Goal: Task Accomplishment & Management: Use online tool/utility

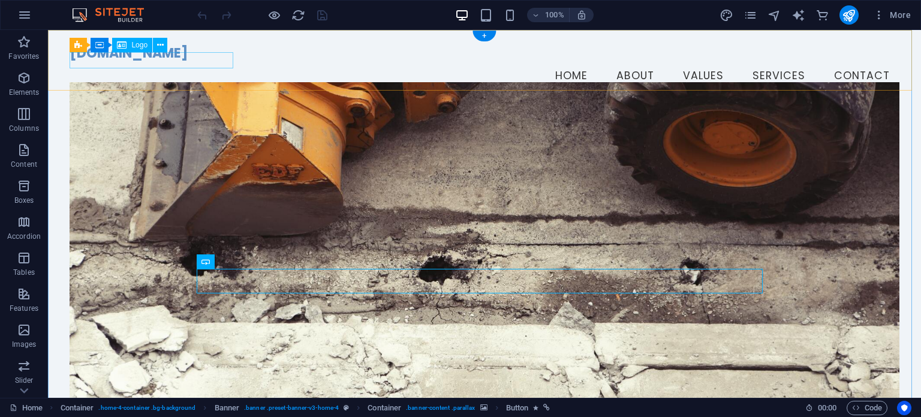
click at [116, 60] on div "[DOMAIN_NAME]" at bounding box center [484, 54] width 829 height 16
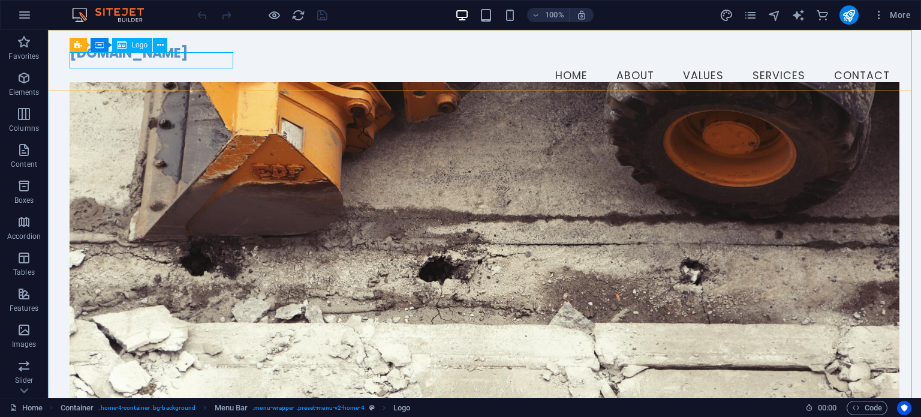
click at [131, 45] on div "Logo" at bounding box center [132, 45] width 40 height 14
click at [158, 45] on icon at bounding box center [160, 45] width 7 height 13
click at [119, 58] on div "[DOMAIN_NAME]" at bounding box center [484, 54] width 829 height 16
select select "px"
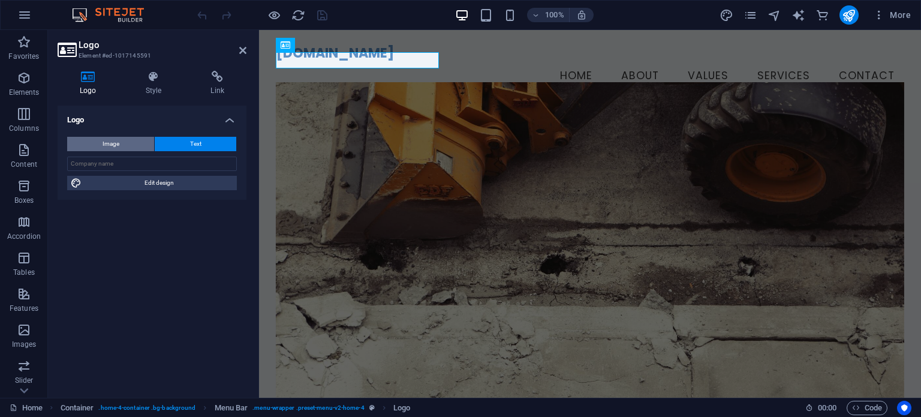
click at [115, 142] on span "Image" at bounding box center [111, 144] width 17 height 14
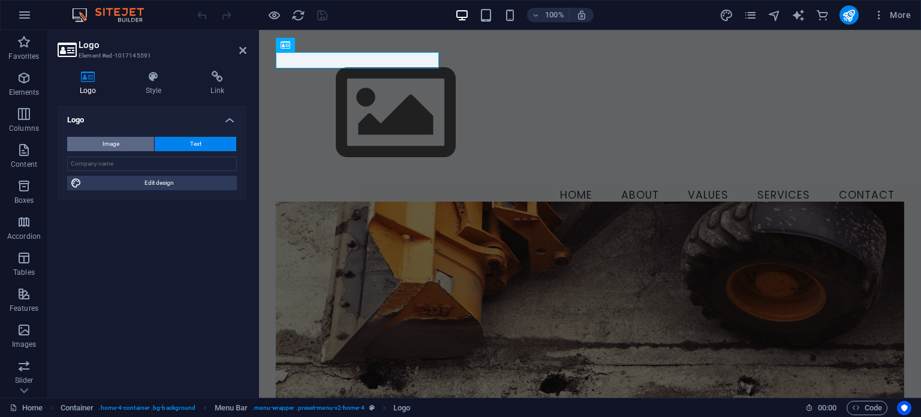
select select "DISABLED_OPTION_VALUE"
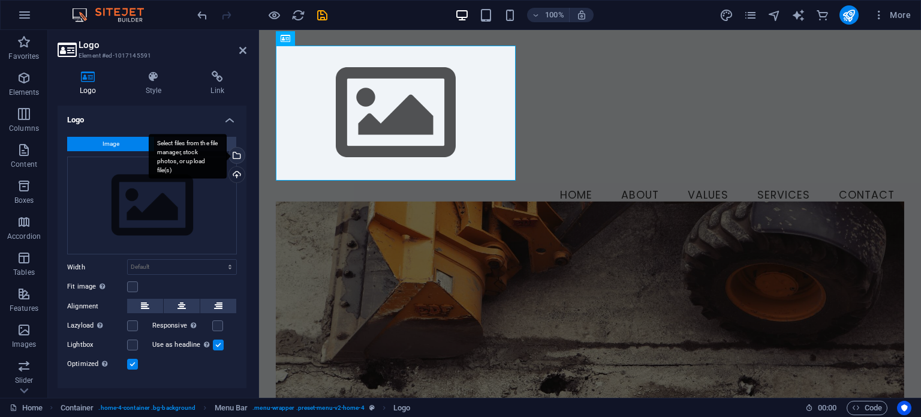
click at [236, 157] on div "Select files from the file manager, stock photos, or upload file(s)" at bounding box center [236, 157] width 18 height 18
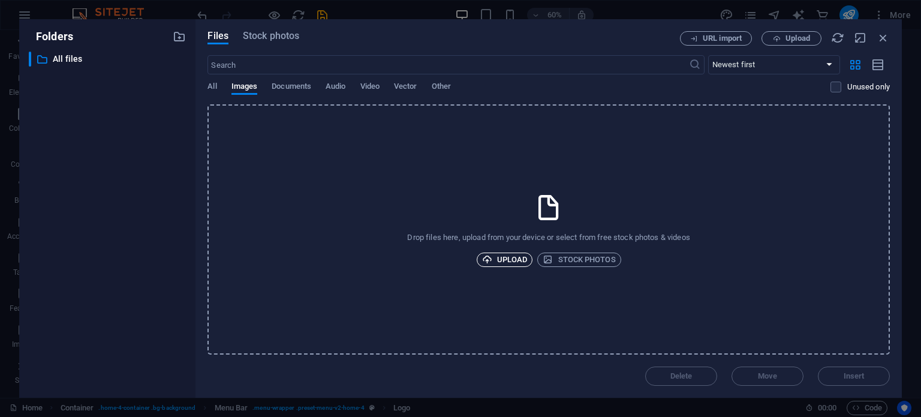
click at [504, 261] on span "Upload" at bounding box center [505, 259] width 46 height 14
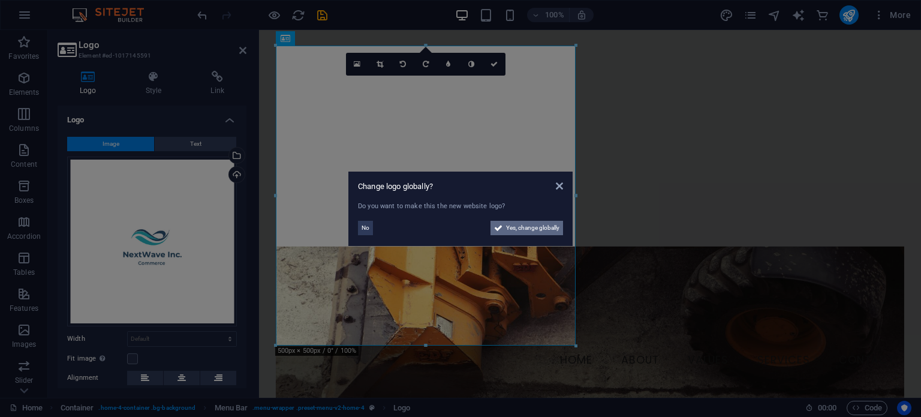
click at [549, 229] on span "Yes, change globally" at bounding box center [532, 228] width 53 height 14
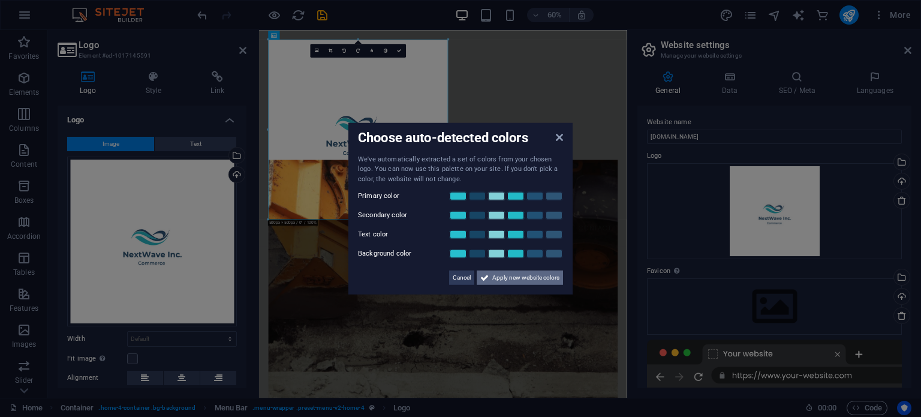
click at [514, 278] on span "Apply new website colors" at bounding box center [525, 277] width 67 height 14
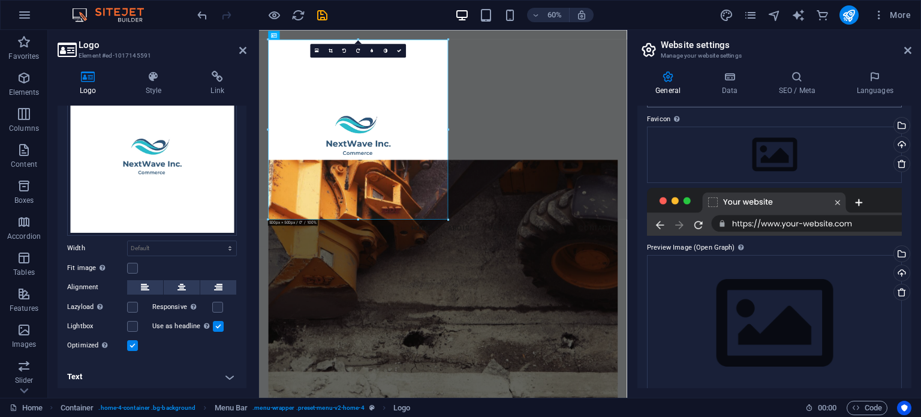
scroll to position [166, 0]
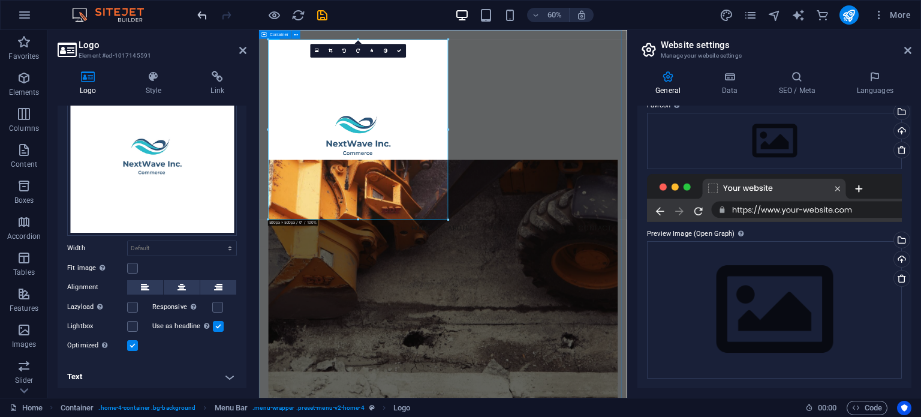
click at [197, 16] on icon "undo" at bounding box center [202, 15] width 14 height 14
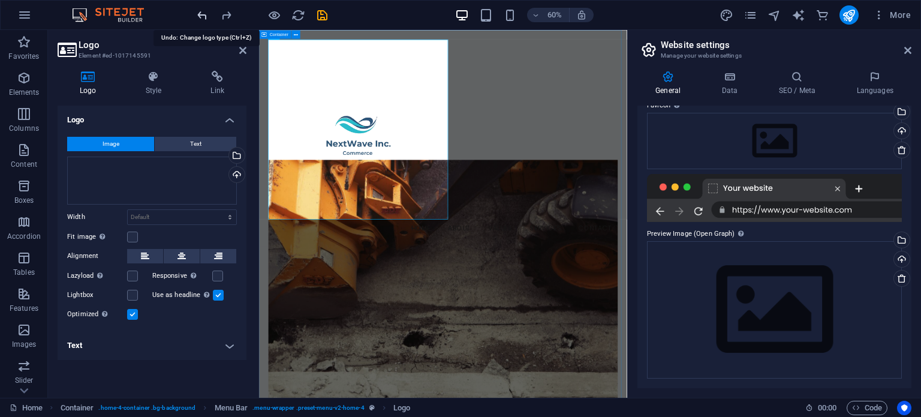
scroll to position [0, 0]
click at [118, 146] on span "Image" at bounding box center [111, 144] width 17 height 14
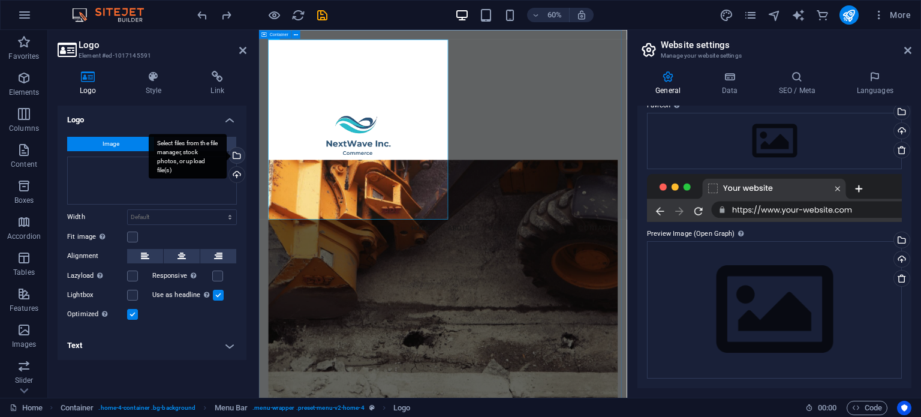
click at [227, 157] on div "Select files from the file manager, stock photos, or upload file(s)" at bounding box center [188, 156] width 78 height 45
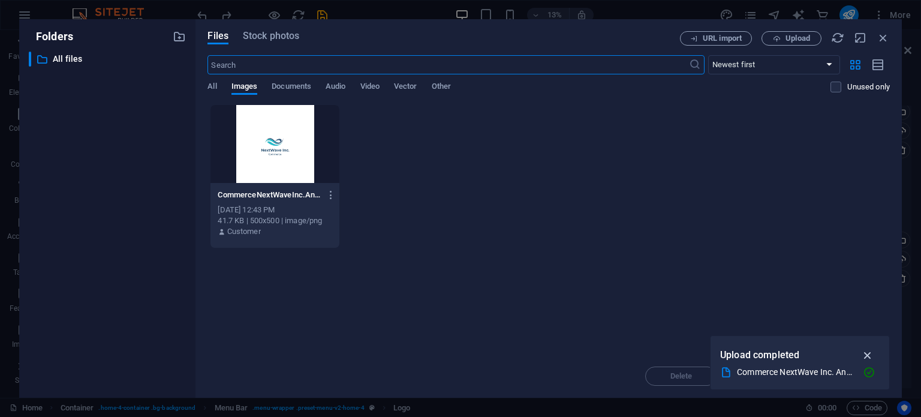
click at [871, 355] on icon "button" at bounding box center [868, 354] width 14 height 13
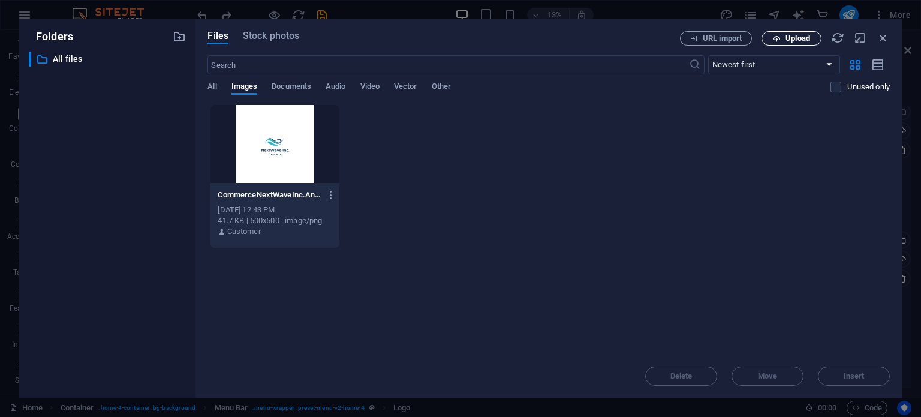
click at [790, 42] on span "Upload" at bounding box center [798, 38] width 25 height 7
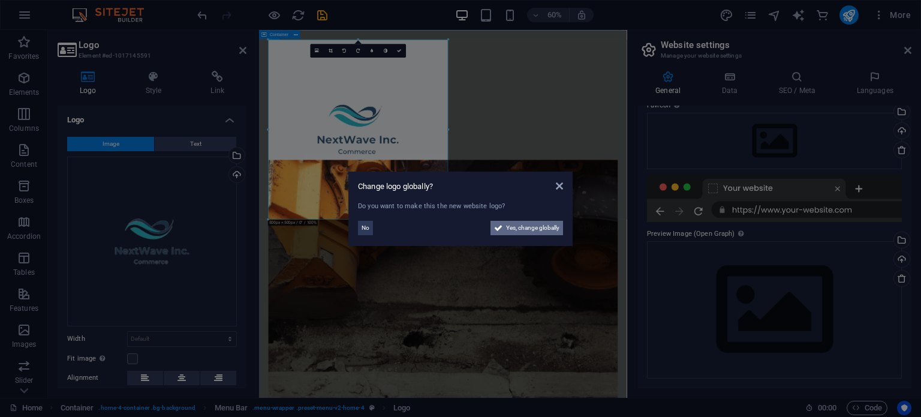
click at [523, 233] on span "Yes, change globally" at bounding box center [532, 228] width 53 height 14
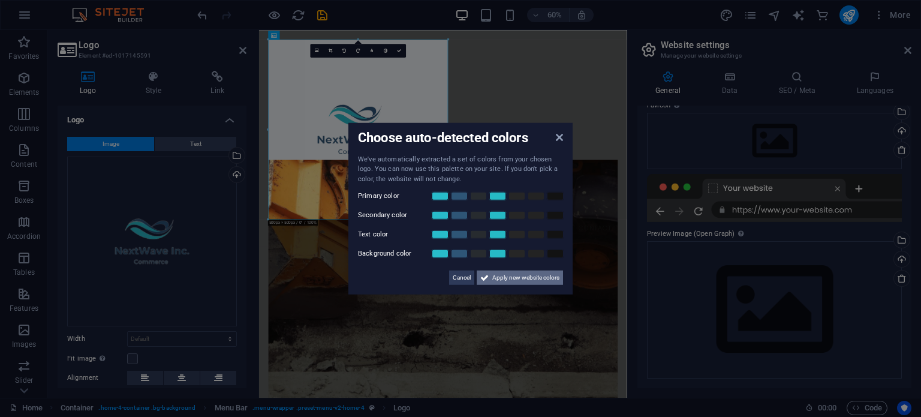
click at [513, 282] on span "Apply new website colors" at bounding box center [525, 277] width 67 height 14
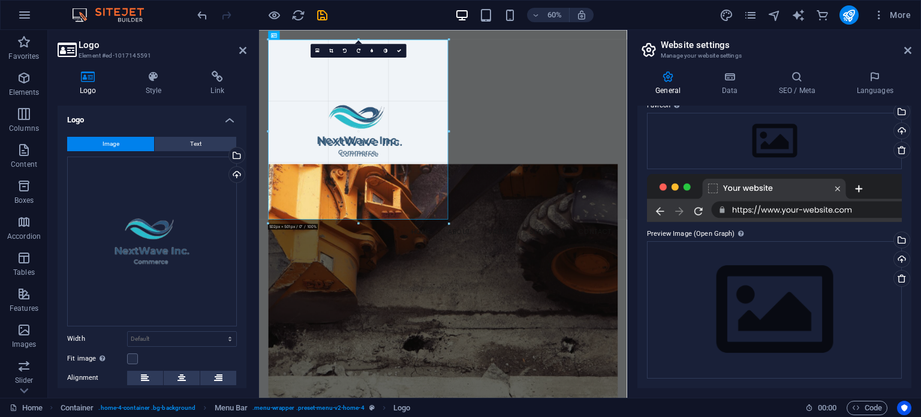
drag, startPoint x: 449, startPoint y: 218, endPoint x: 456, endPoint y: 160, distance: 58.7
type input "507"
select select "px"
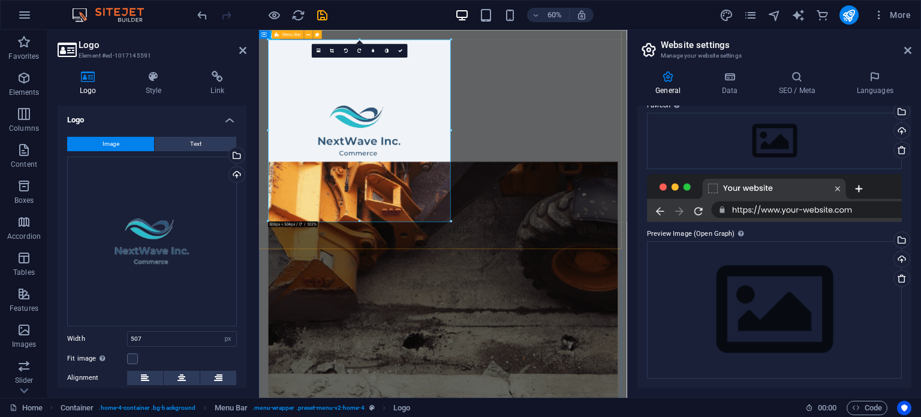
drag, startPoint x: 710, startPoint y: 161, endPoint x: 623, endPoint y: 193, distance: 92.6
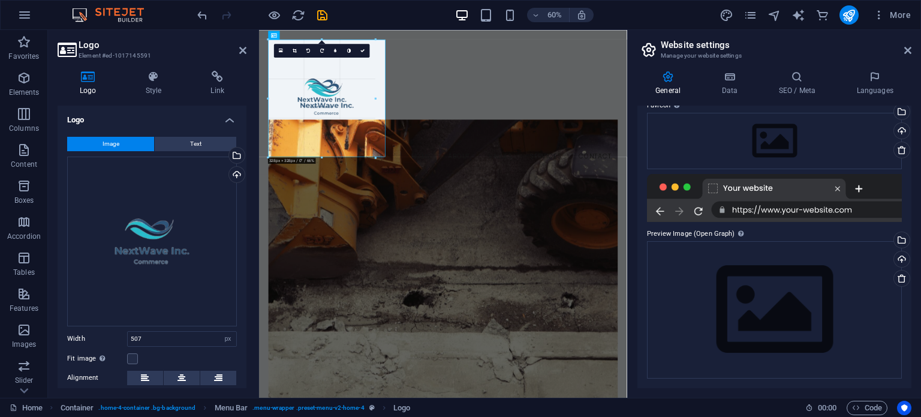
drag, startPoint x: 359, startPoint y: 222, endPoint x: 191, endPoint y: 113, distance: 200.6
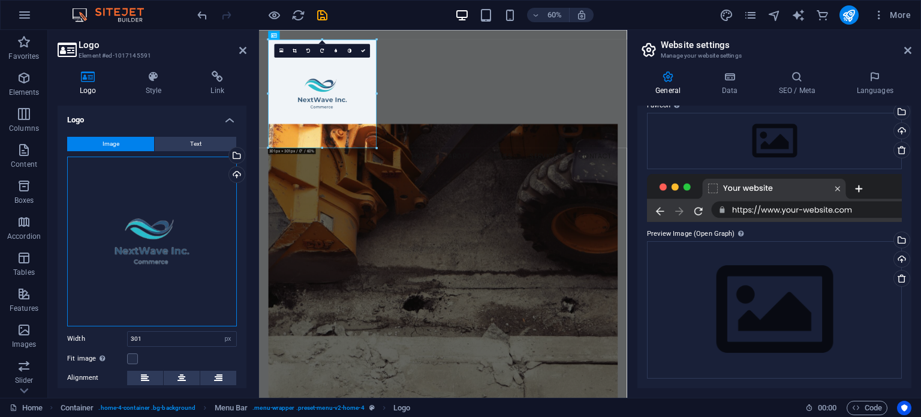
click at [172, 233] on div "Drag files here, click to choose files or select files from Files or our free s…" at bounding box center [152, 242] width 170 height 170
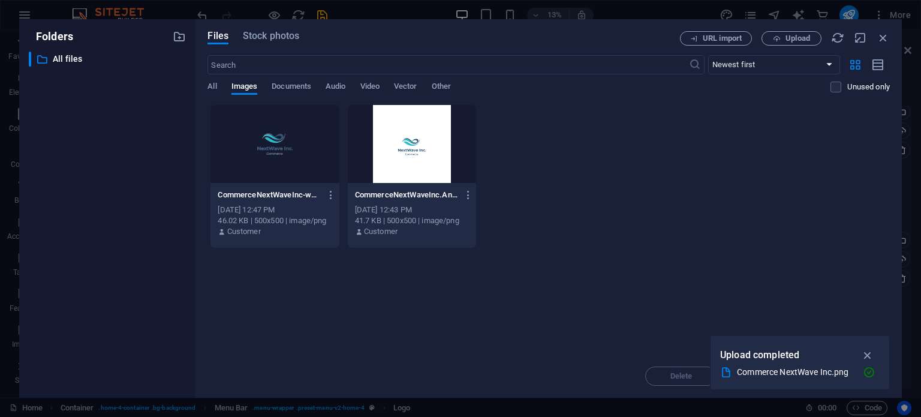
click at [261, 139] on div at bounding box center [274, 144] width 128 height 78
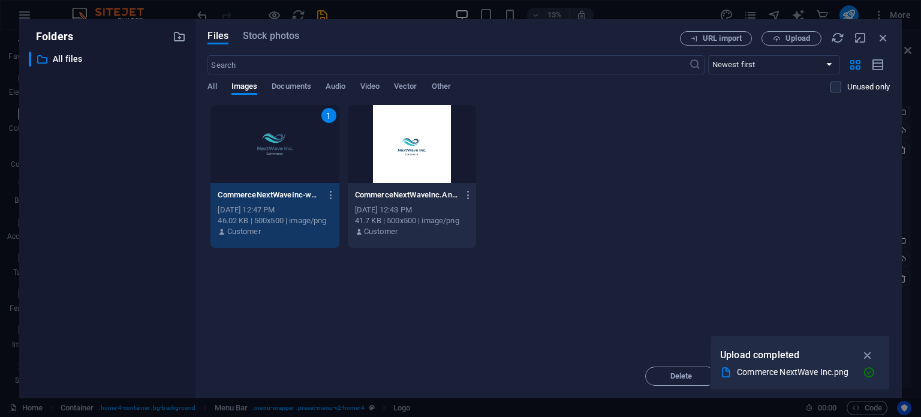
drag, startPoint x: 867, startPoint y: 357, endPoint x: 866, endPoint y: 351, distance: 6.1
click at [867, 356] on icon "button" at bounding box center [868, 354] width 14 height 13
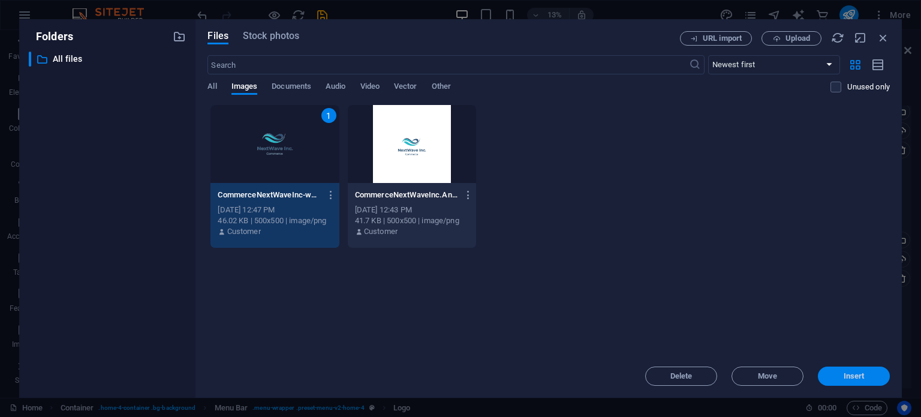
click at [857, 377] on span "Insert" at bounding box center [854, 375] width 21 height 7
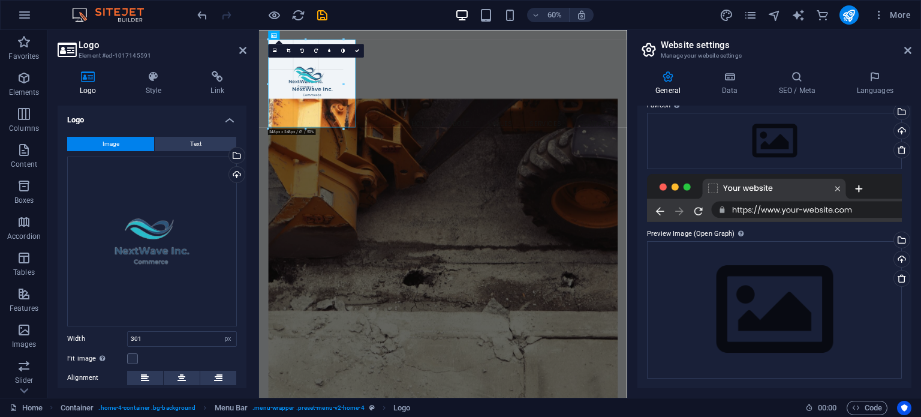
drag, startPoint x: 323, startPoint y: 148, endPoint x: 336, endPoint y: 93, distance: 56.3
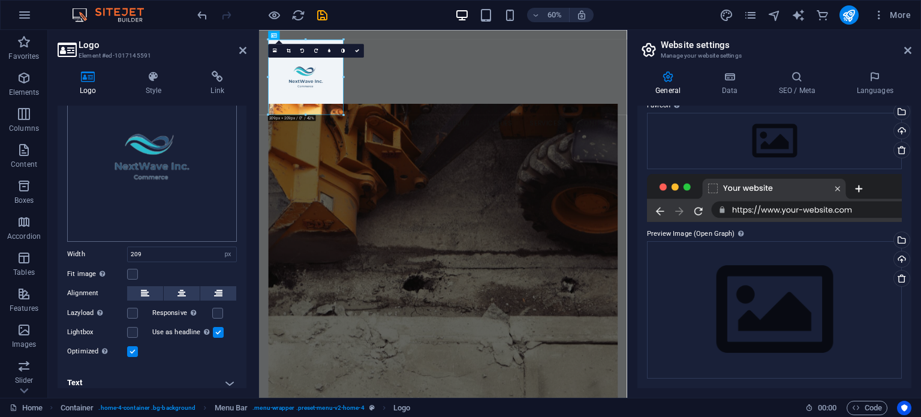
scroll to position [91, 0]
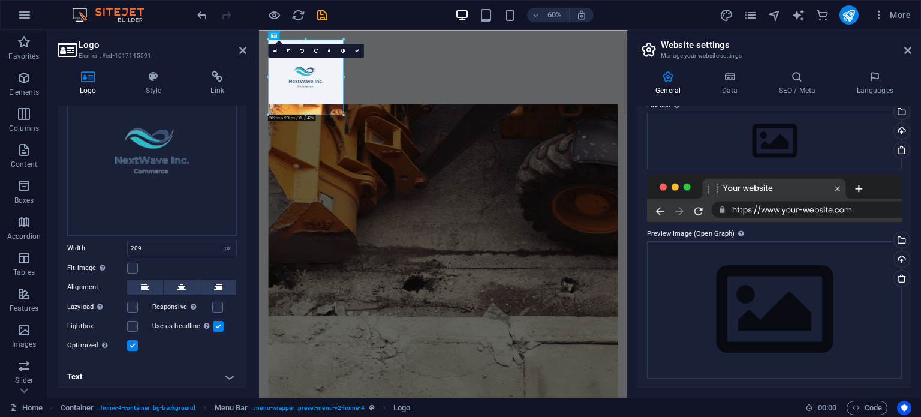
click at [228, 377] on h4 "Text" at bounding box center [152, 376] width 189 height 29
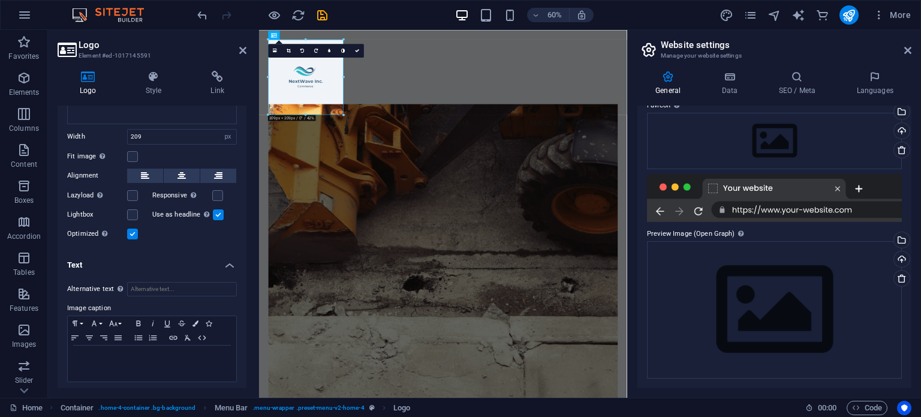
scroll to position [203, 0]
click at [740, 265] on div "Drag files here, click to choose files or select files from Files or our free s…" at bounding box center [774, 309] width 255 height 137
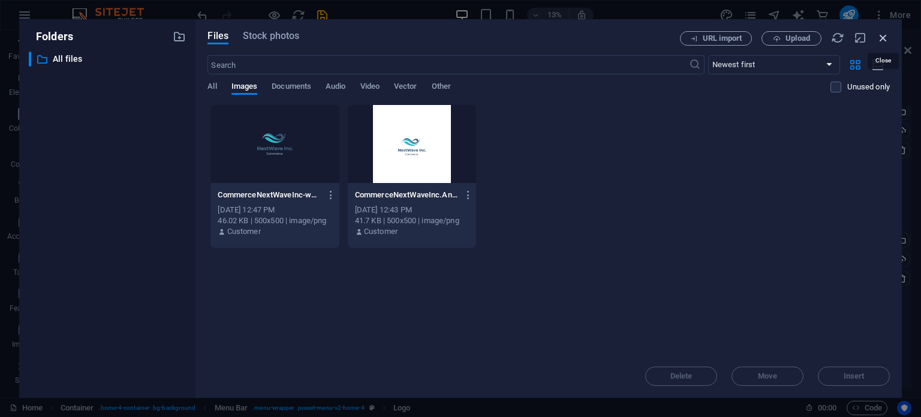
click at [881, 39] on icon "button" at bounding box center [883, 37] width 13 height 13
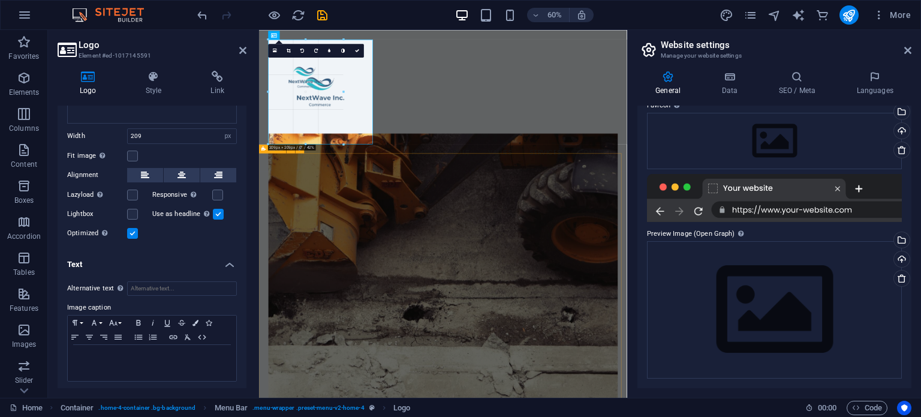
drag, startPoint x: 343, startPoint y: 76, endPoint x: 392, endPoint y: 76, distance: 49.2
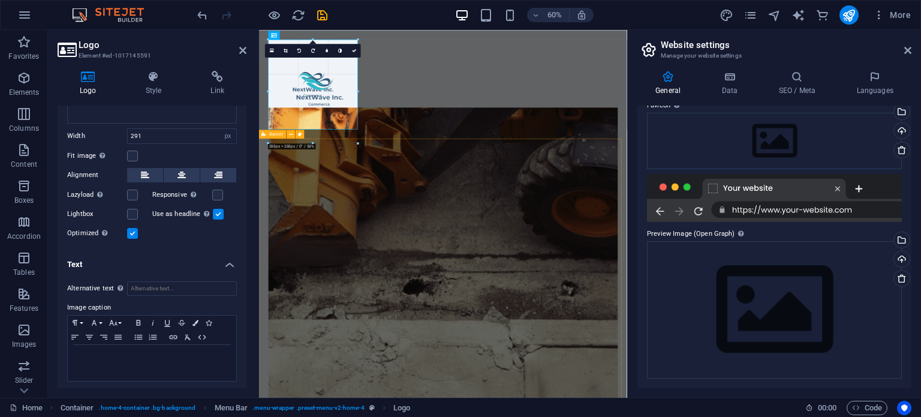
drag, startPoint x: 319, startPoint y: 144, endPoint x: 326, endPoint y: 118, distance: 26.6
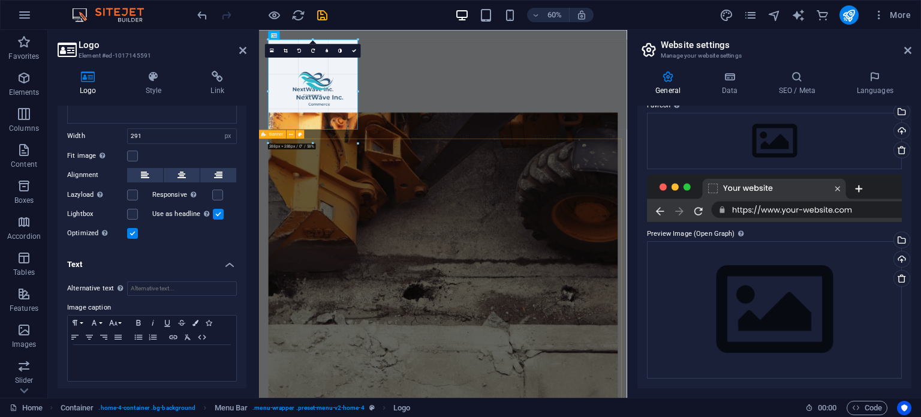
type input "249"
click at [288, 49] on icon at bounding box center [289, 50] width 4 height 4
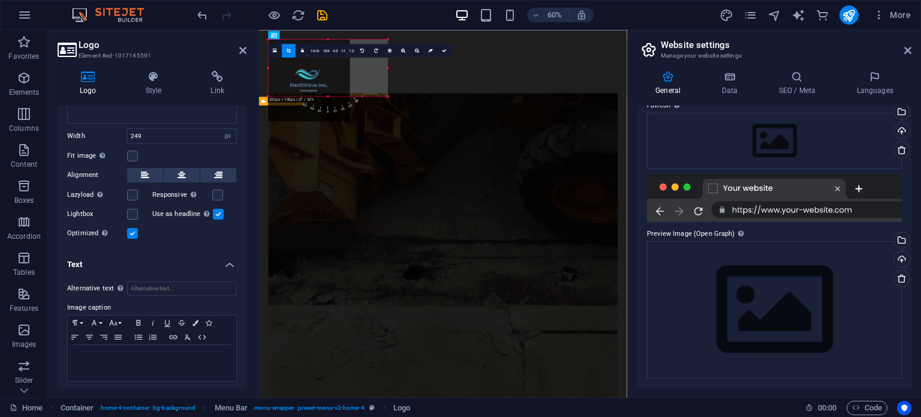
drag, startPoint x: 357, startPoint y: 129, endPoint x: 407, endPoint y: 74, distance: 73.9
click at [407, 74] on div "Drag here to replace the existing content. Press “Ctrl” if you want to create a…" at bounding box center [443, 214] width 368 height 368
drag, startPoint x: 350, startPoint y: 68, endPoint x: 385, endPoint y: 64, distance: 35.0
click at [385, 64] on div "H2 Container Banner Container H3 Spacer Button Container Menu Bar Menu Bar Cont…" at bounding box center [443, 214] width 368 height 368
click at [309, 38] on div at bounding box center [309, 39] width 82 height 2
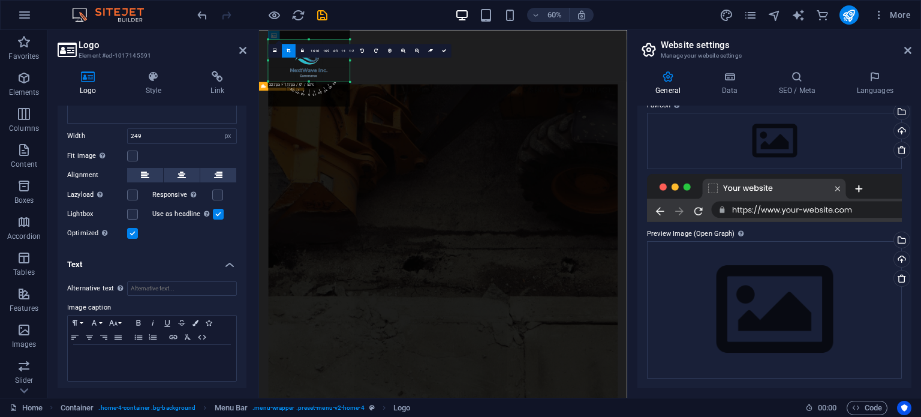
drag, startPoint x: 309, startPoint y: 37, endPoint x: 309, endPoint y: 62, distance: 24.6
click at [307, 62] on div "180 170 160 150 140 130 120 110 100 90 80 70 60 50 40 30 20 10 0 -10 -20 -30 -4…" at bounding box center [309, 60] width 82 height 42
click at [567, 107] on div "Menu Home About Values Services Contact" at bounding box center [565, 95] width 613 height 131
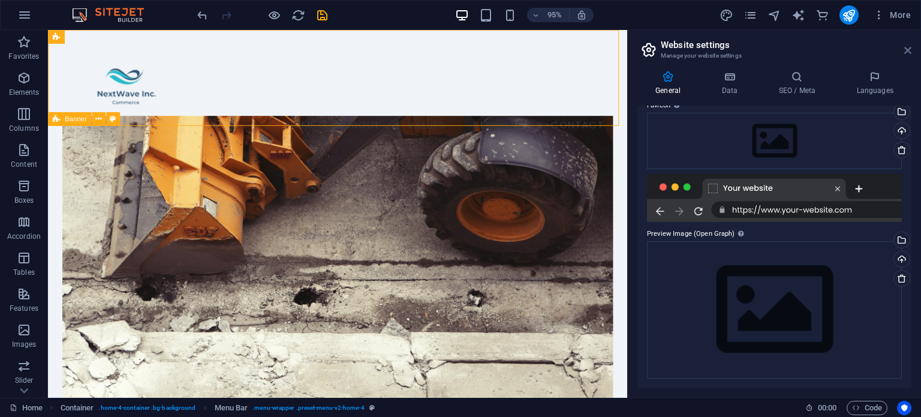
click at [907, 52] on icon at bounding box center [907, 51] width 7 height 10
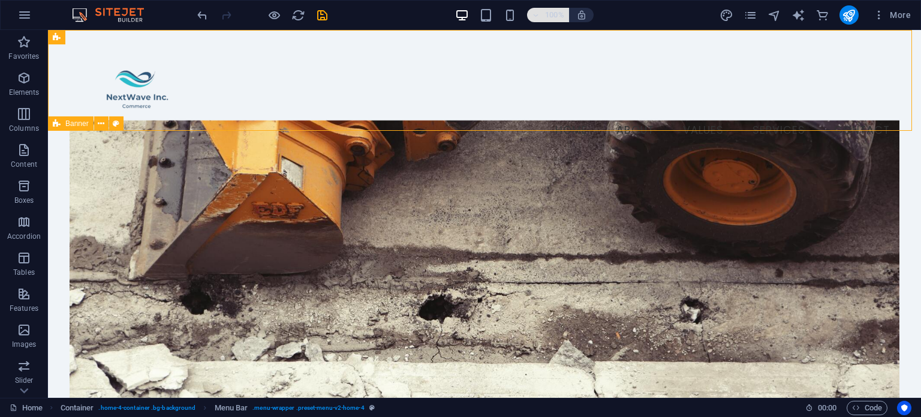
click at [535, 11] on icon "button" at bounding box center [536, 15] width 8 height 8
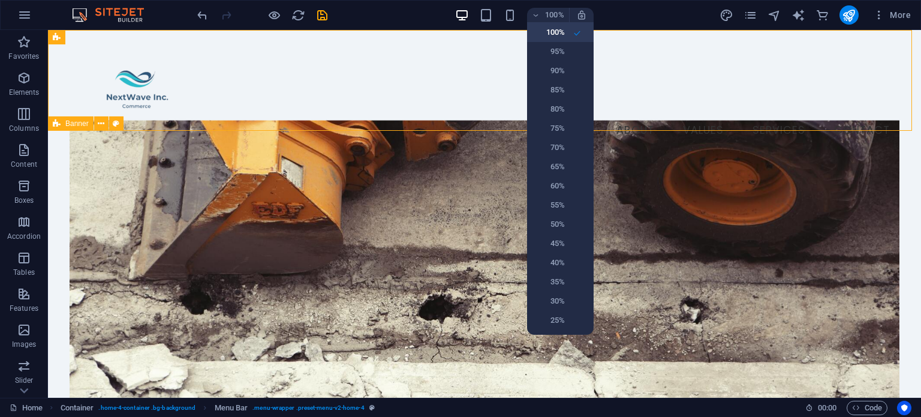
click at [558, 30] on h6 "100%" at bounding box center [549, 32] width 31 height 14
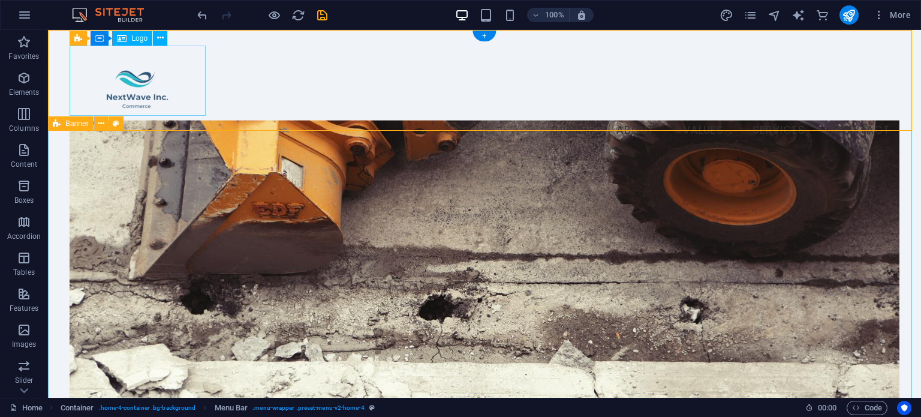
click at [146, 88] on div at bounding box center [484, 81] width 829 height 70
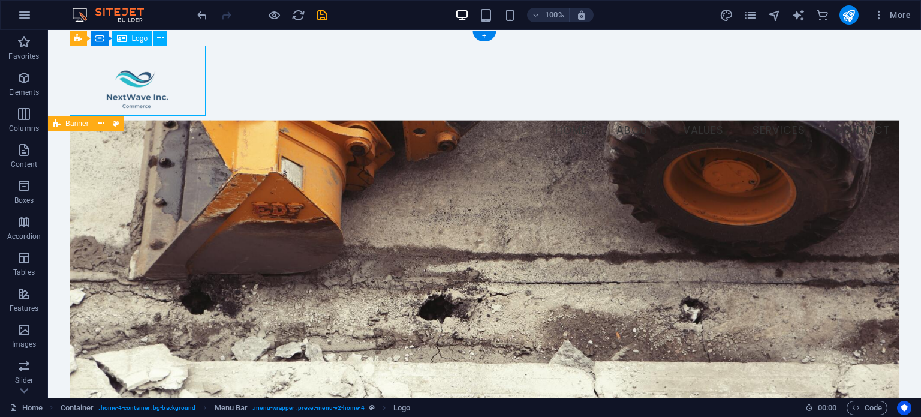
click at [145, 88] on div at bounding box center [484, 81] width 829 height 70
select select "px"
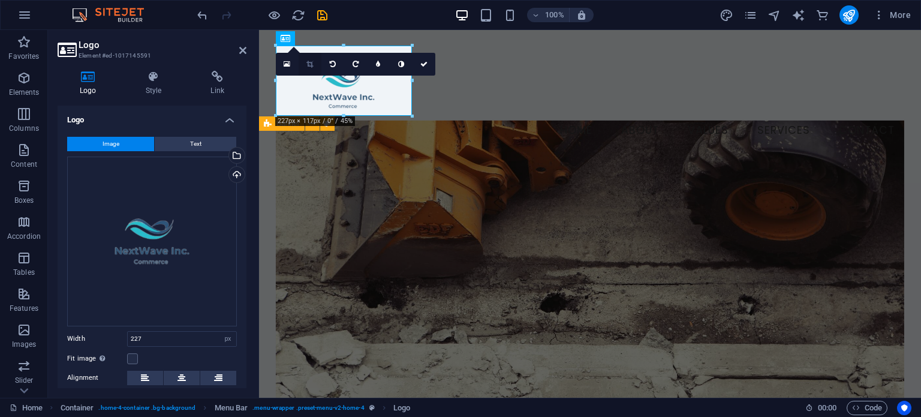
click at [311, 64] on icon at bounding box center [309, 64] width 7 height 7
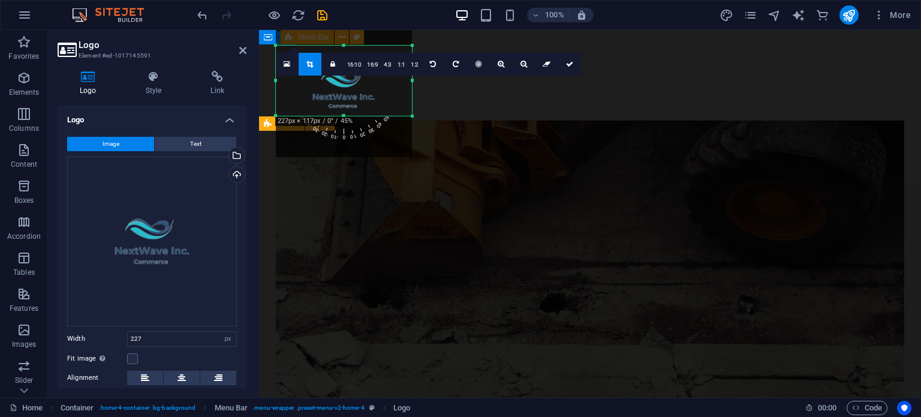
click at [452, 106] on div "Menu Home About Values Services Contact" at bounding box center [590, 95] width 662 height 131
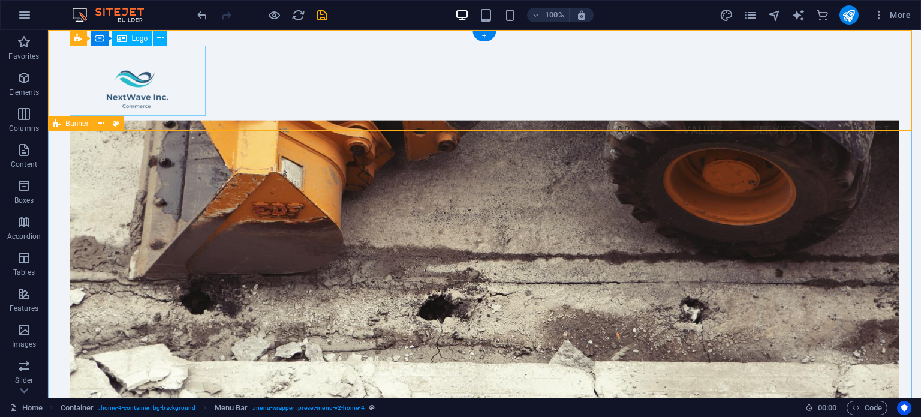
click at [157, 86] on div at bounding box center [484, 81] width 829 height 70
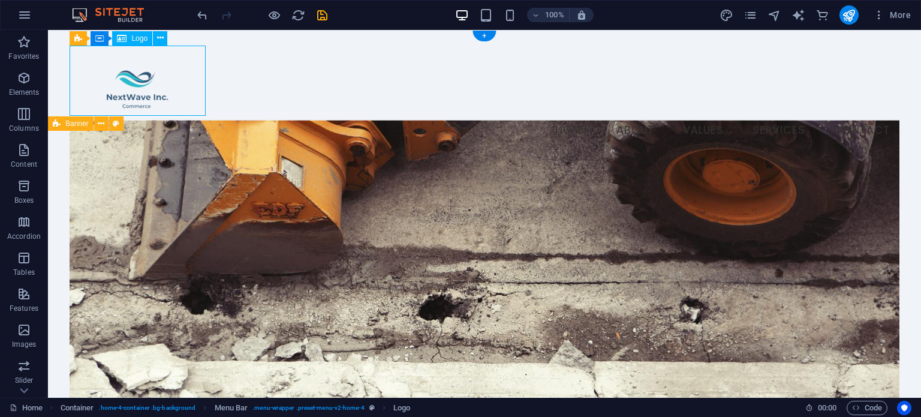
click at [157, 86] on div at bounding box center [484, 81] width 829 height 70
select select "px"
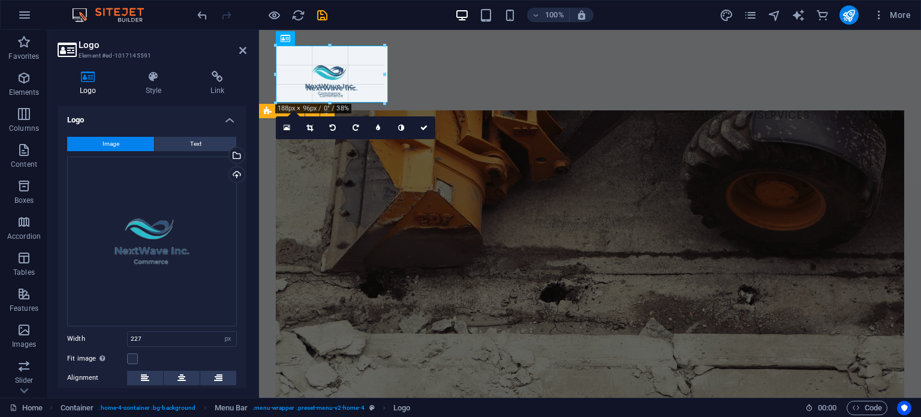
drag, startPoint x: 342, startPoint y: 44, endPoint x: 401, endPoint y: 59, distance: 60.1
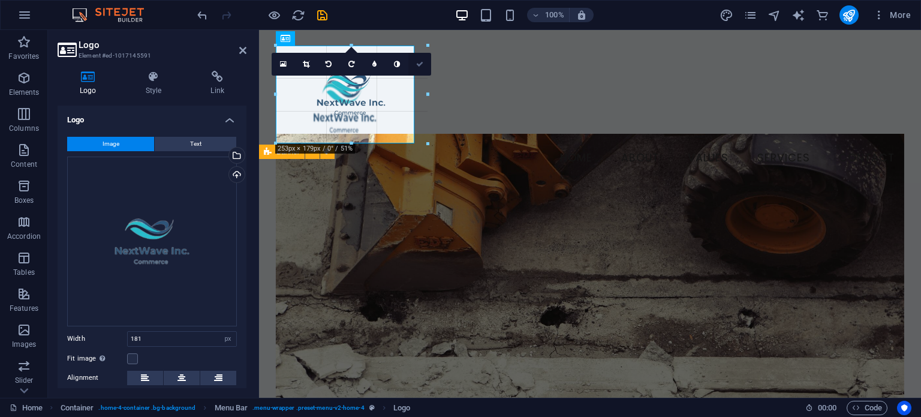
drag, startPoint x: 384, startPoint y: 73, endPoint x: 414, endPoint y: 74, distance: 30.0
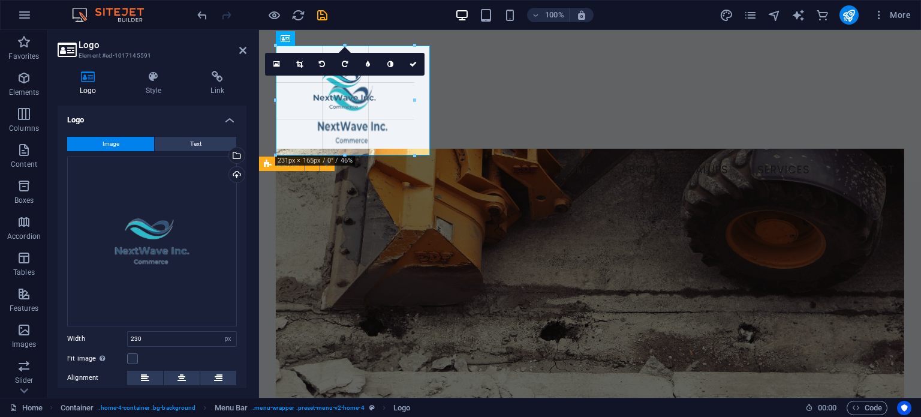
drag, startPoint x: 414, startPoint y: 93, endPoint x: 430, endPoint y: 94, distance: 15.6
type input "256"
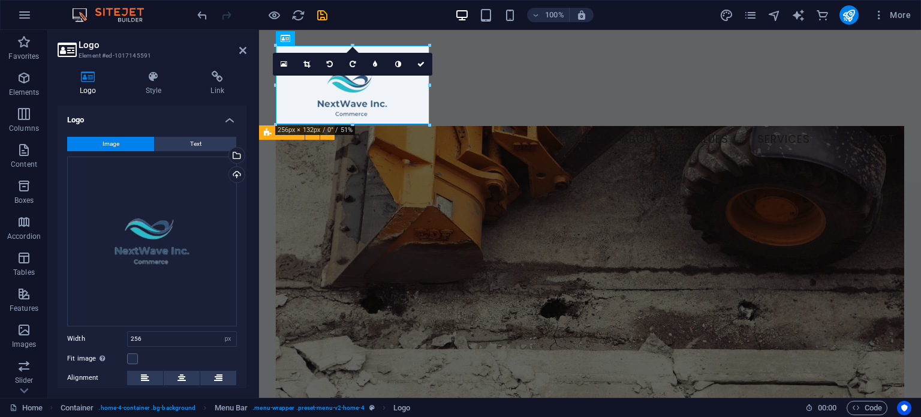
click at [445, 152] on figure at bounding box center [590, 293] width 629 height 335
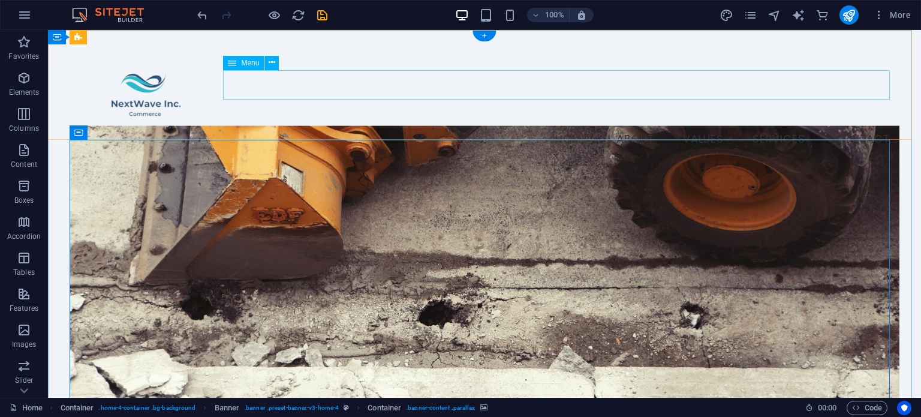
click at [399, 125] on nav "Home About Values Services Contact" at bounding box center [484, 140] width 829 height 30
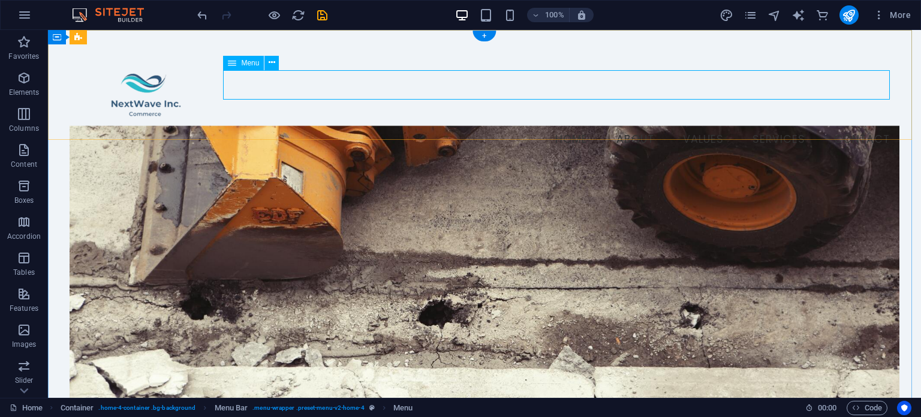
click at [276, 125] on nav "Home About Values Services Contact" at bounding box center [484, 140] width 829 height 30
select select
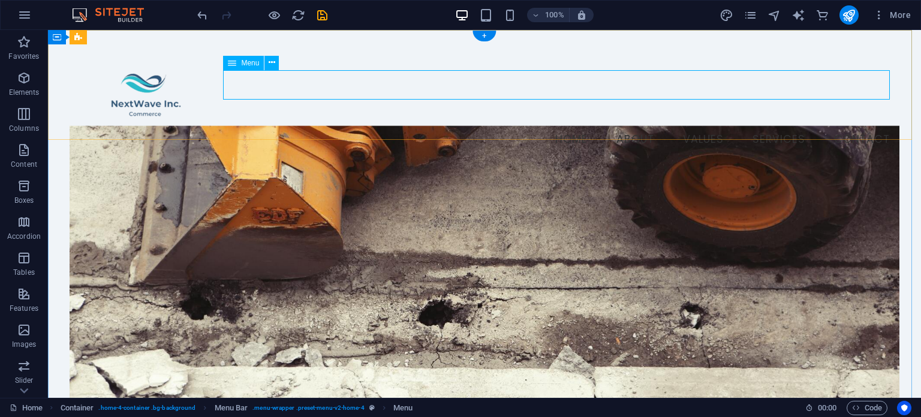
select select
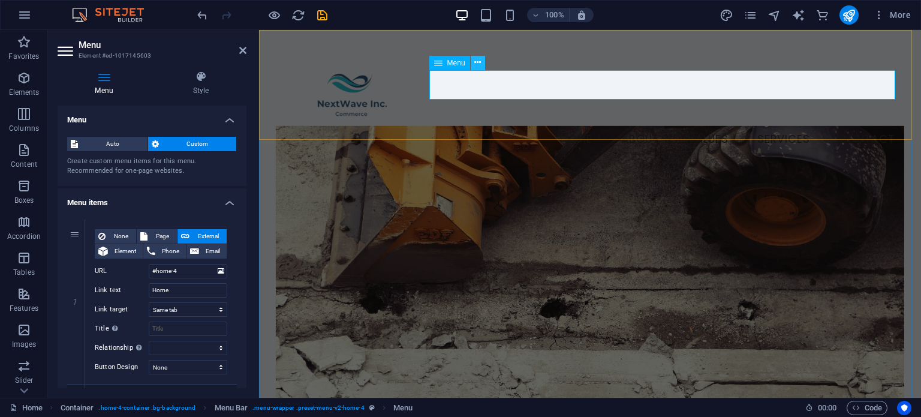
click at [478, 62] on icon at bounding box center [477, 62] width 7 height 13
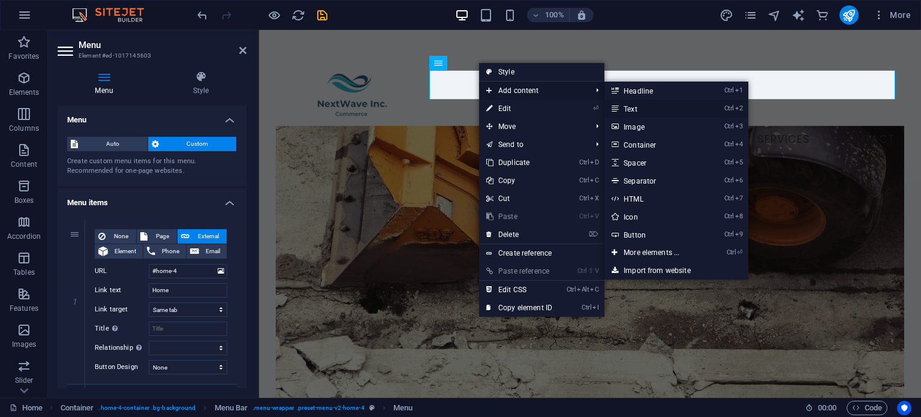
click at [623, 110] on link "Ctrl 2 Text" at bounding box center [653, 109] width 99 height 18
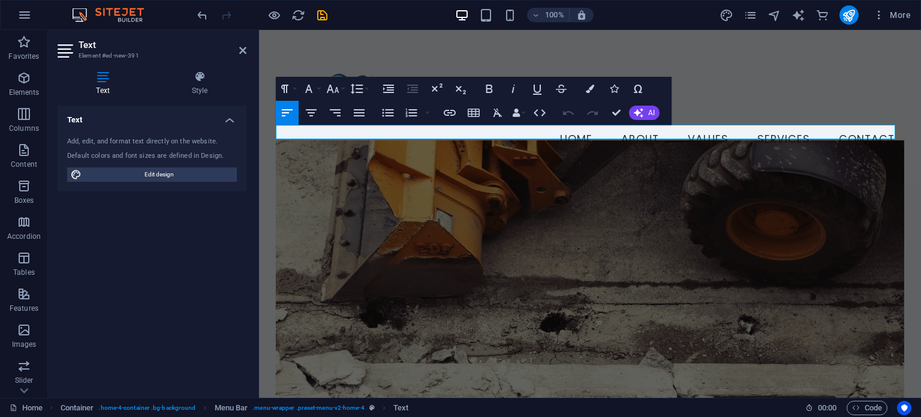
click at [285, 115] on icon "button" at bounding box center [287, 112] width 11 height 7
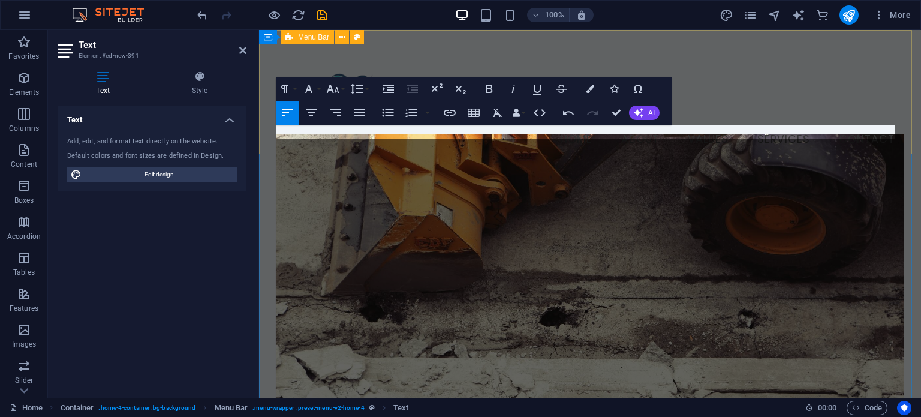
click at [715, 110] on div "Menu Home About Values Services Contact New text element" at bounding box center [590, 107] width 662 height 154
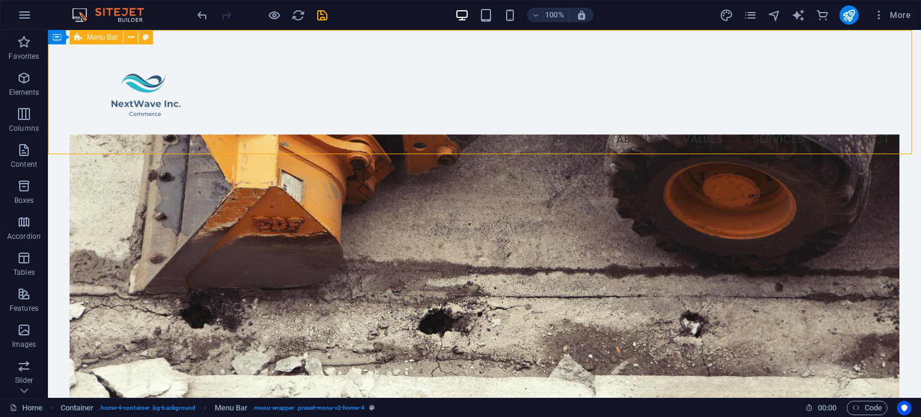
click at [677, 110] on div "Menu Home About Values Services Contact New text element" at bounding box center [484, 107] width 873 height 154
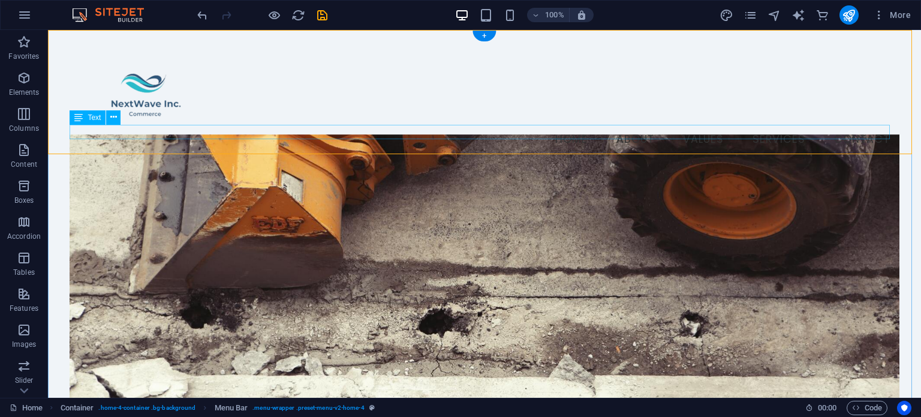
click at [125, 154] on div "New text element" at bounding box center [484, 161] width 829 height 14
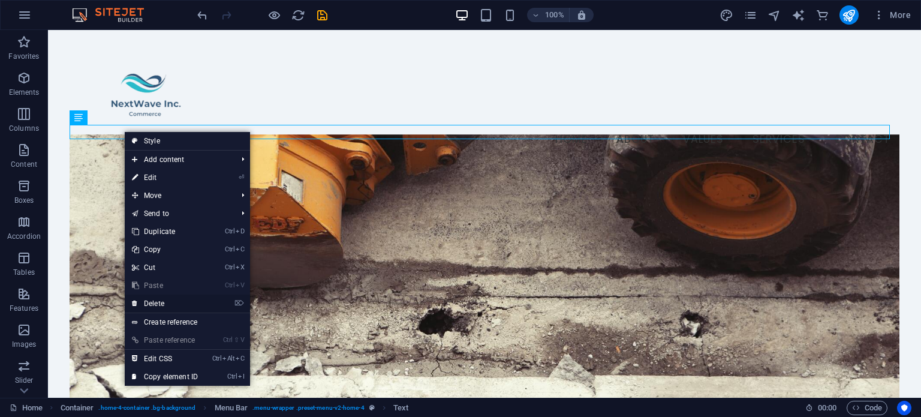
click at [173, 305] on link "⌦ Delete" at bounding box center [165, 303] width 80 height 18
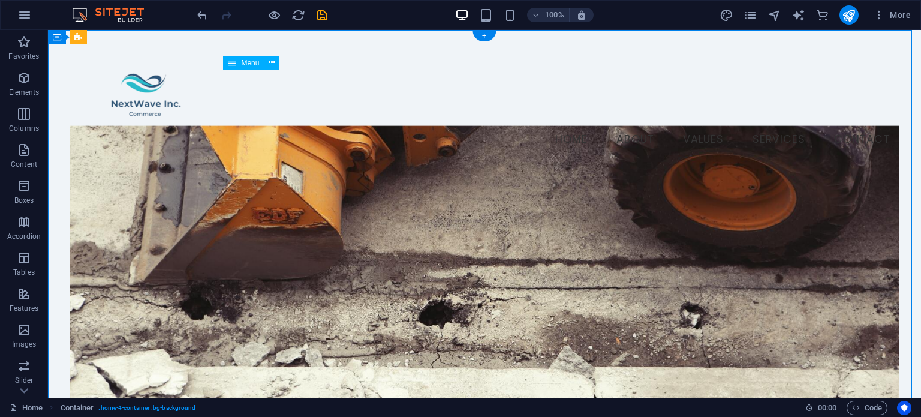
click at [565, 125] on nav "Home About Values Services Contact" at bounding box center [484, 140] width 829 height 30
click at [571, 125] on nav "Home About Values Services Contact" at bounding box center [484, 140] width 829 height 30
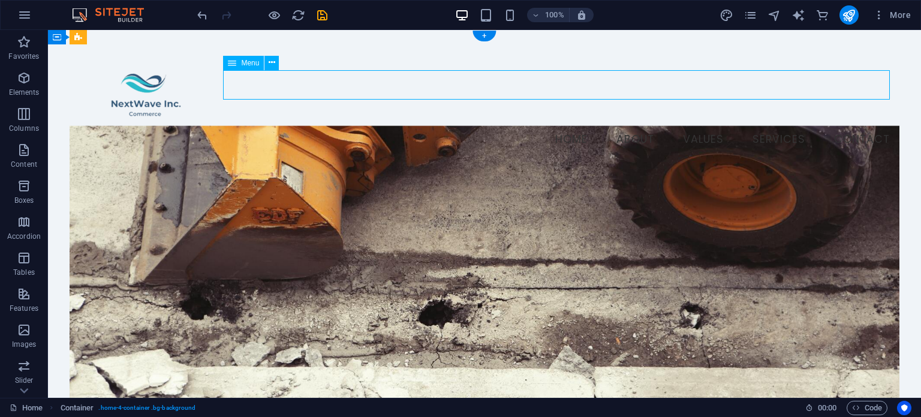
click at [571, 125] on nav "Home About Values Services Contact" at bounding box center [484, 140] width 829 height 30
select select
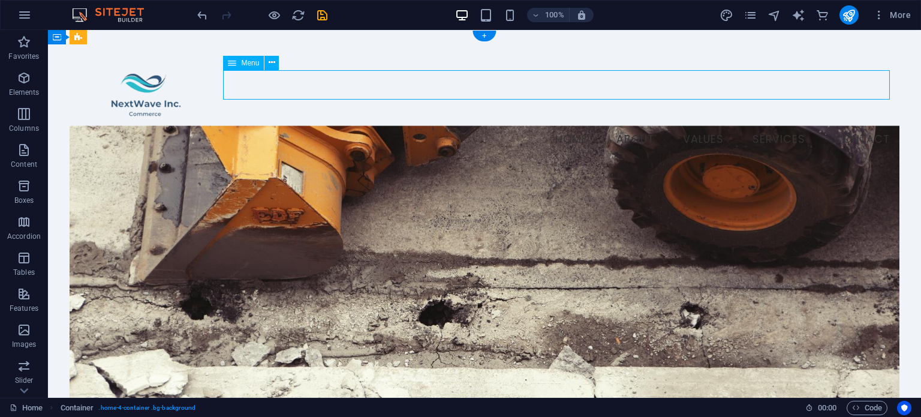
select select
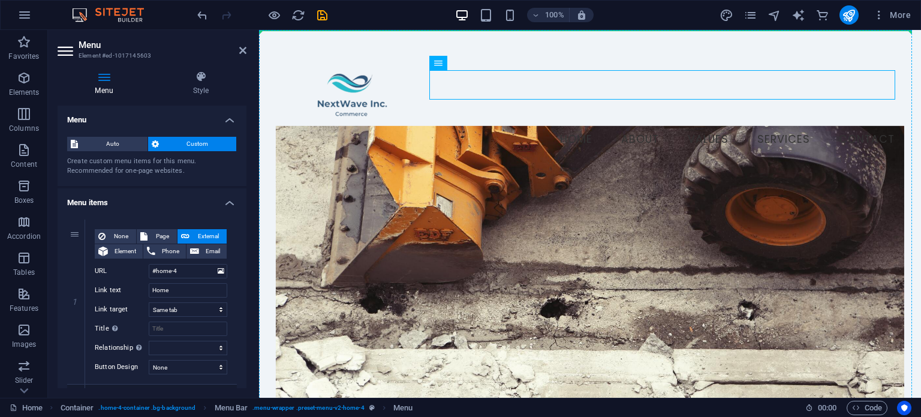
drag, startPoint x: 474, startPoint y: 88, endPoint x: 444, endPoint y: 116, distance: 41.1
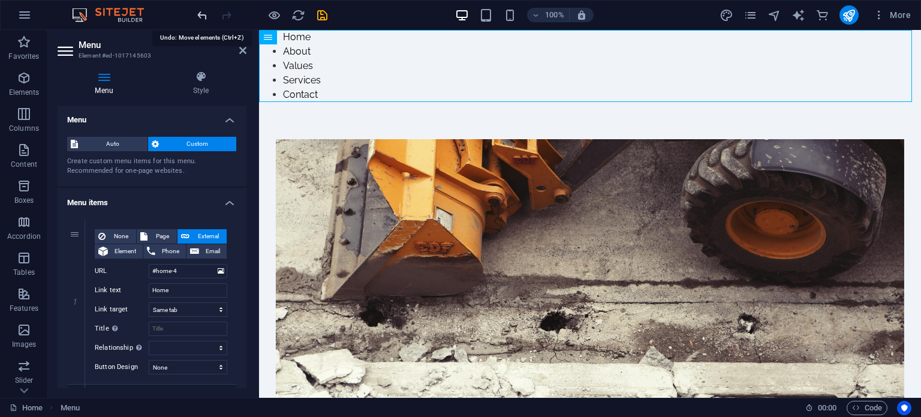
click at [201, 11] on icon "undo" at bounding box center [202, 15] width 14 height 14
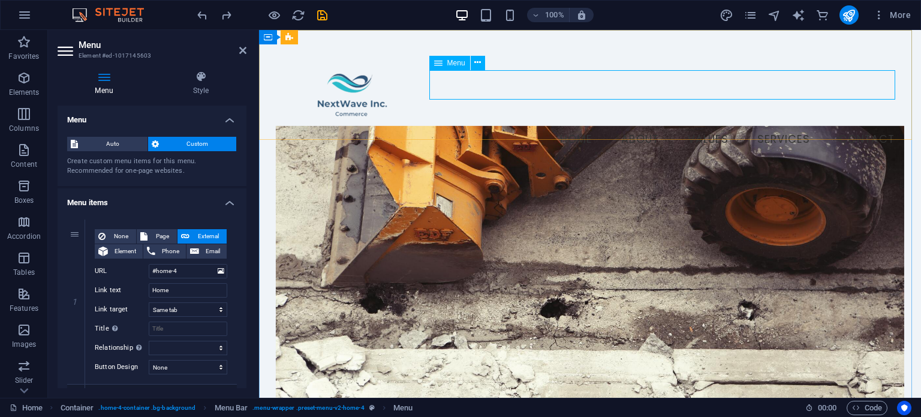
click at [454, 64] on span "Menu" at bounding box center [456, 62] width 18 height 7
click at [476, 63] on icon at bounding box center [477, 62] width 7 height 13
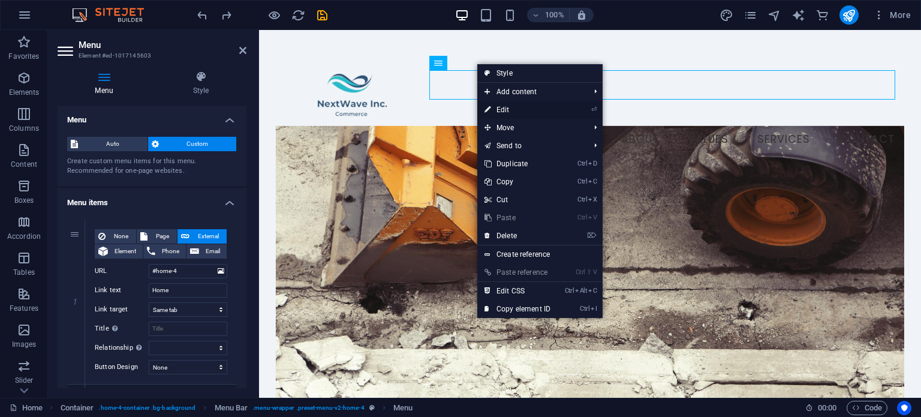
click at [501, 112] on link "⏎ Edit" at bounding box center [517, 110] width 80 height 18
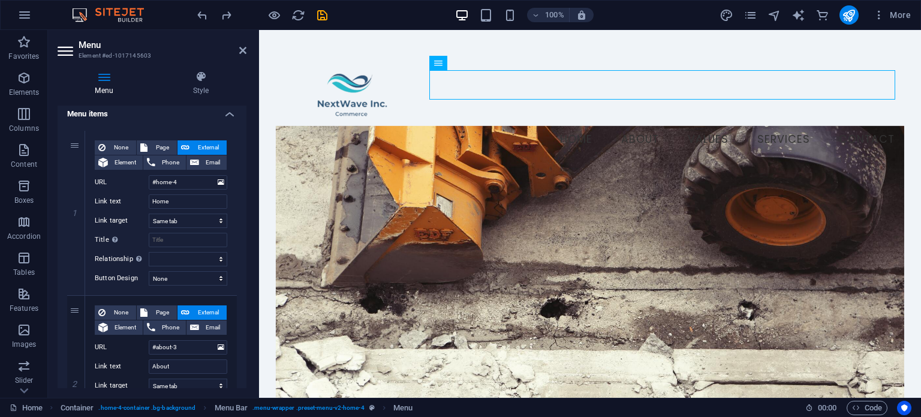
scroll to position [0, 0]
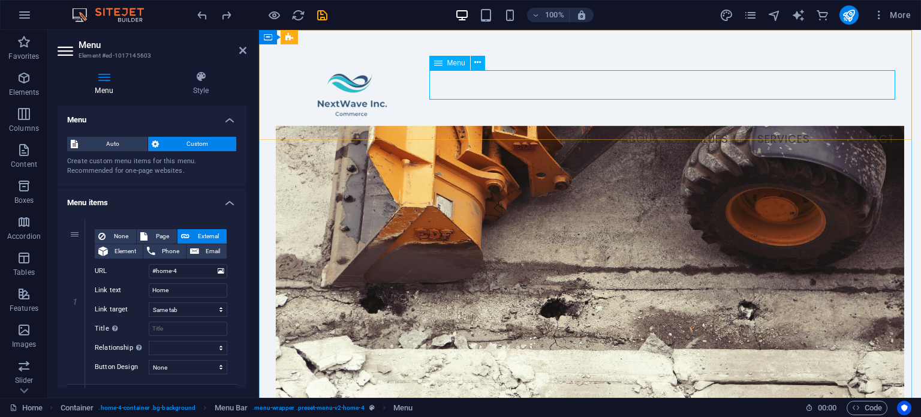
click at [539, 125] on nav "Home About Values Services Contact" at bounding box center [590, 140] width 629 height 30
click at [572, 125] on nav "Home About Values Services Contact" at bounding box center [590, 140] width 629 height 30
click at [103, 82] on icon at bounding box center [104, 77] width 93 height 12
click at [478, 63] on icon at bounding box center [477, 62] width 7 height 13
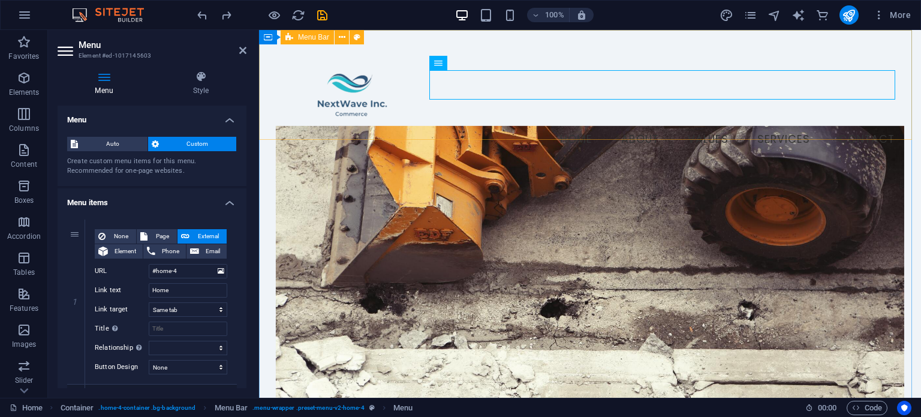
click at [499, 49] on div "Menu Home About Values Services Contact" at bounding box center [590, 100] width 662 height 140
